Goal: Information Seeking & Learning: Learn about a topic

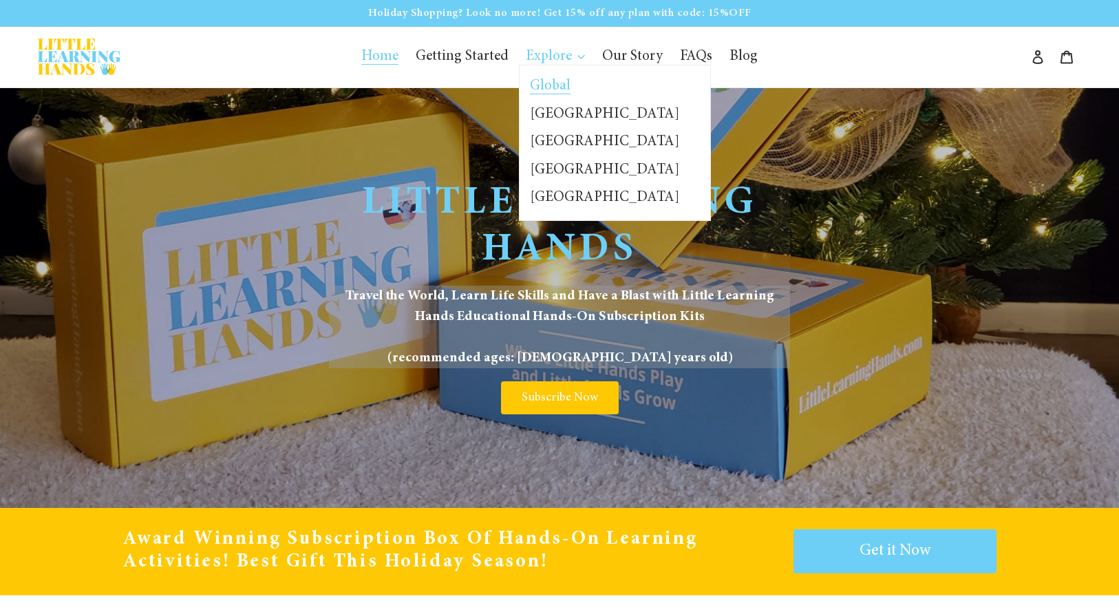
click at [544, 86] on span "Global" at bounding box center [550, 86] width 41 height 15
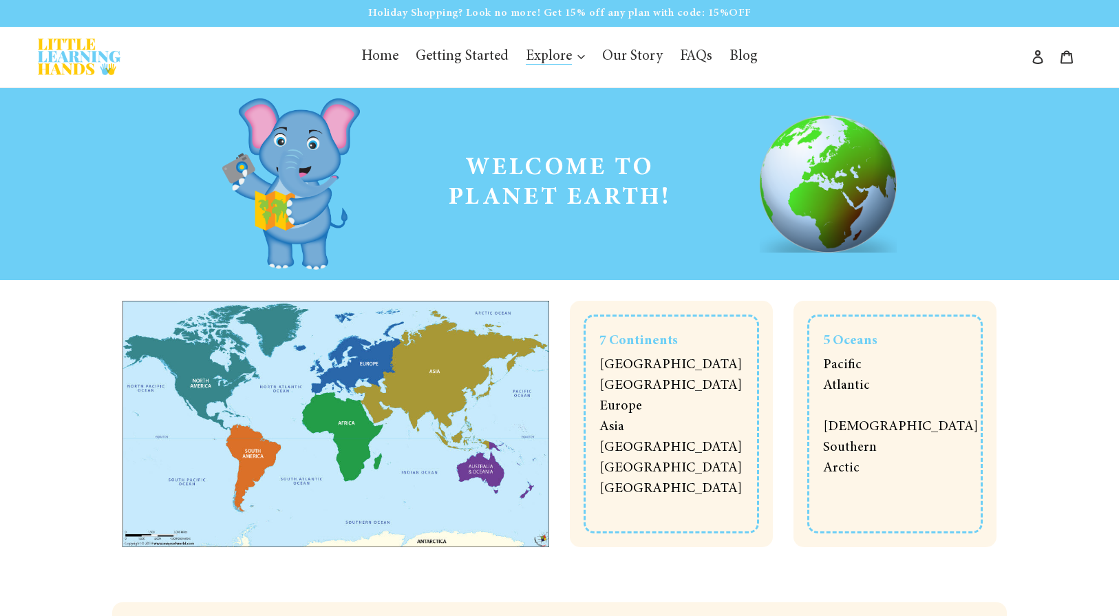
click at [625, 366] on span "[GEOGRAPHIC_DATA]" at bounding box center [671, 365] width 142 height 14
click at [468, 56] on span "Getting Started" at bounding box center [462, 57] width 93 height 15
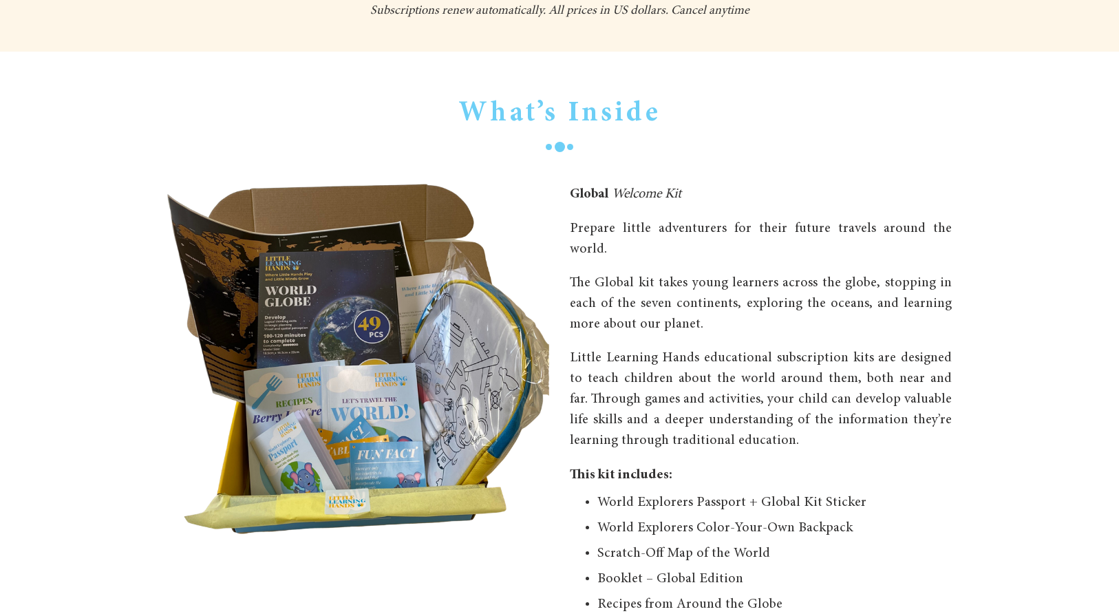
scroll to position [482, 0]
